Goal: Task Accomplishment & Management: Complete application form

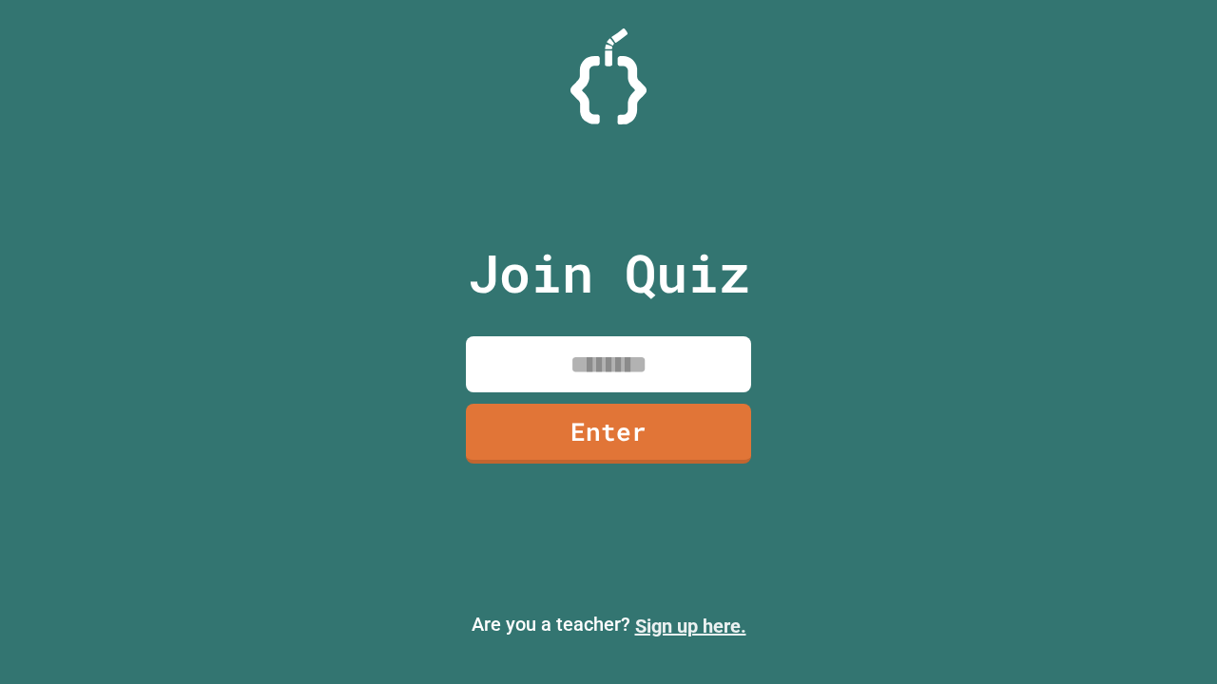
click at [690, 626] on link "Sign up here." at bounding box center [690, 626] width 111 height 23
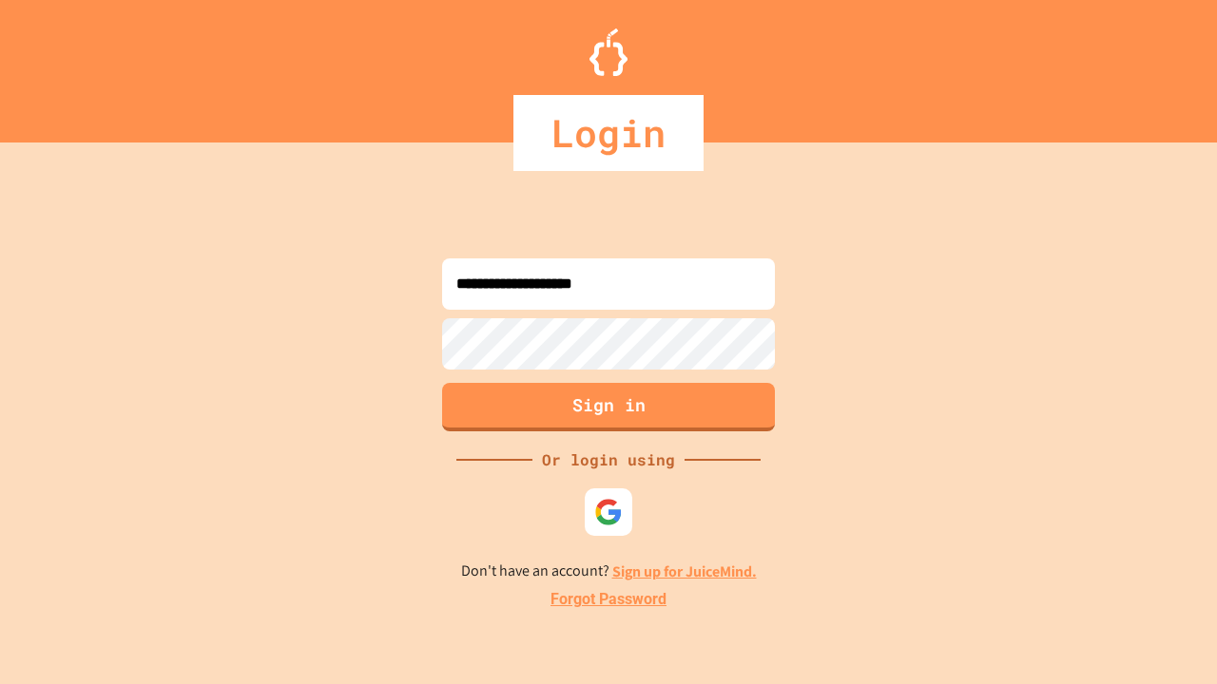
type input "**********"
